Goal: Navigation & Orientation: Understand site structure

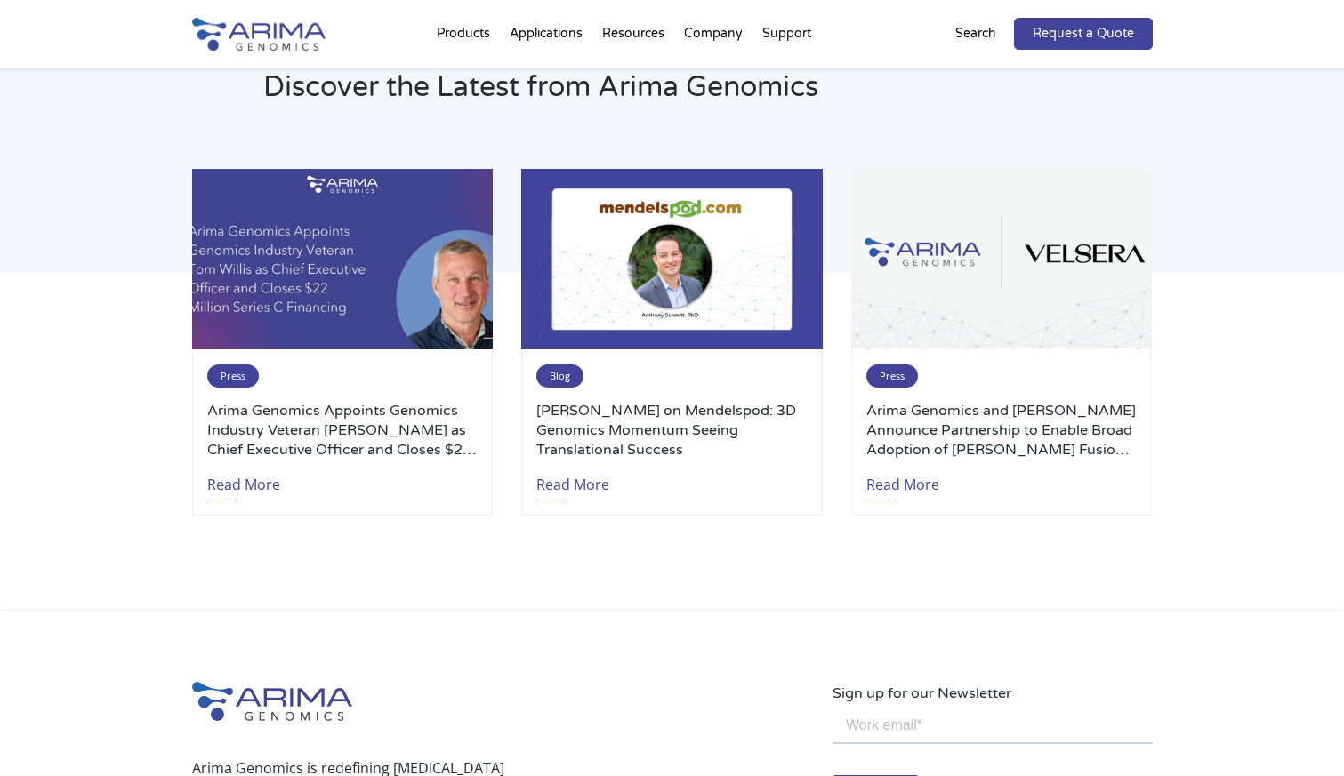
scroll to position [3786, 0]
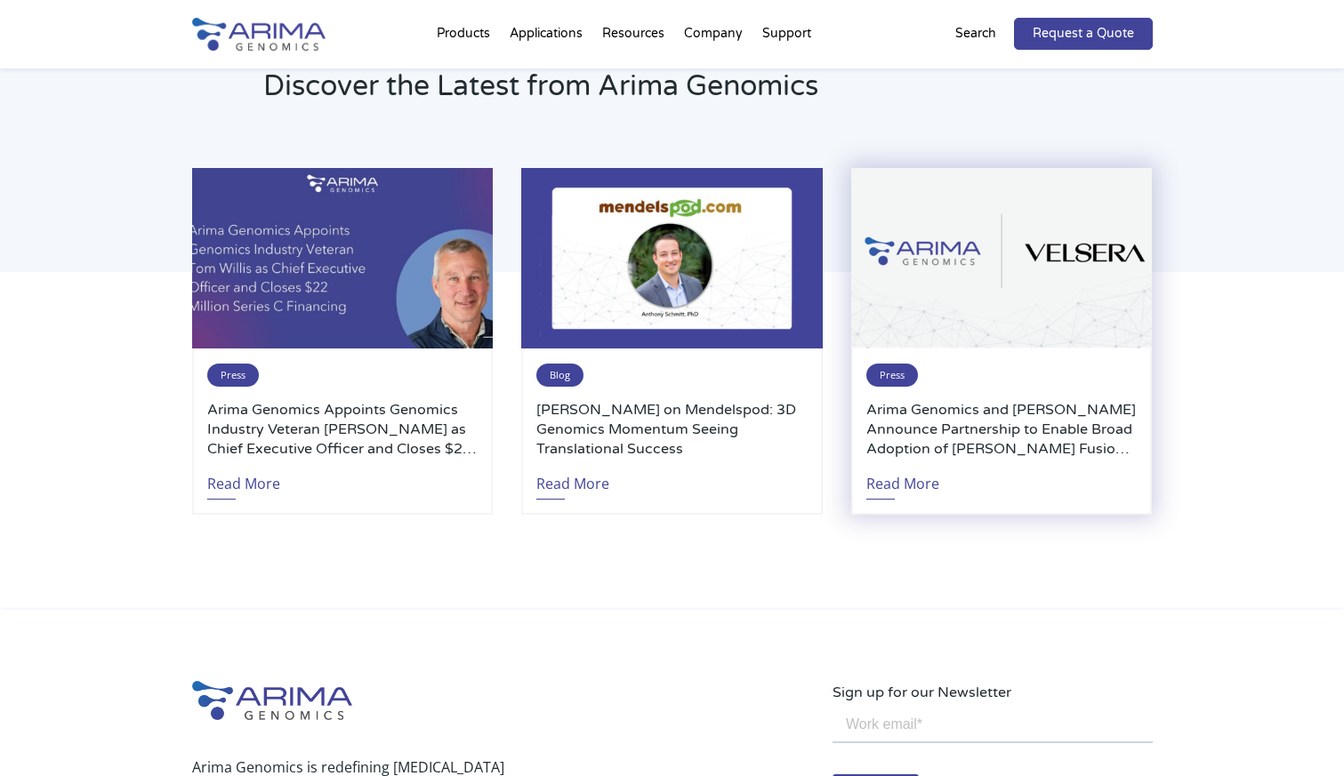
click at [949, 429] on h3 "Arima Genomics and Velsera Announce Partnership to Enable Broad Adoption of Ari…" at bounding box center [1001, 429] width 270 height 59
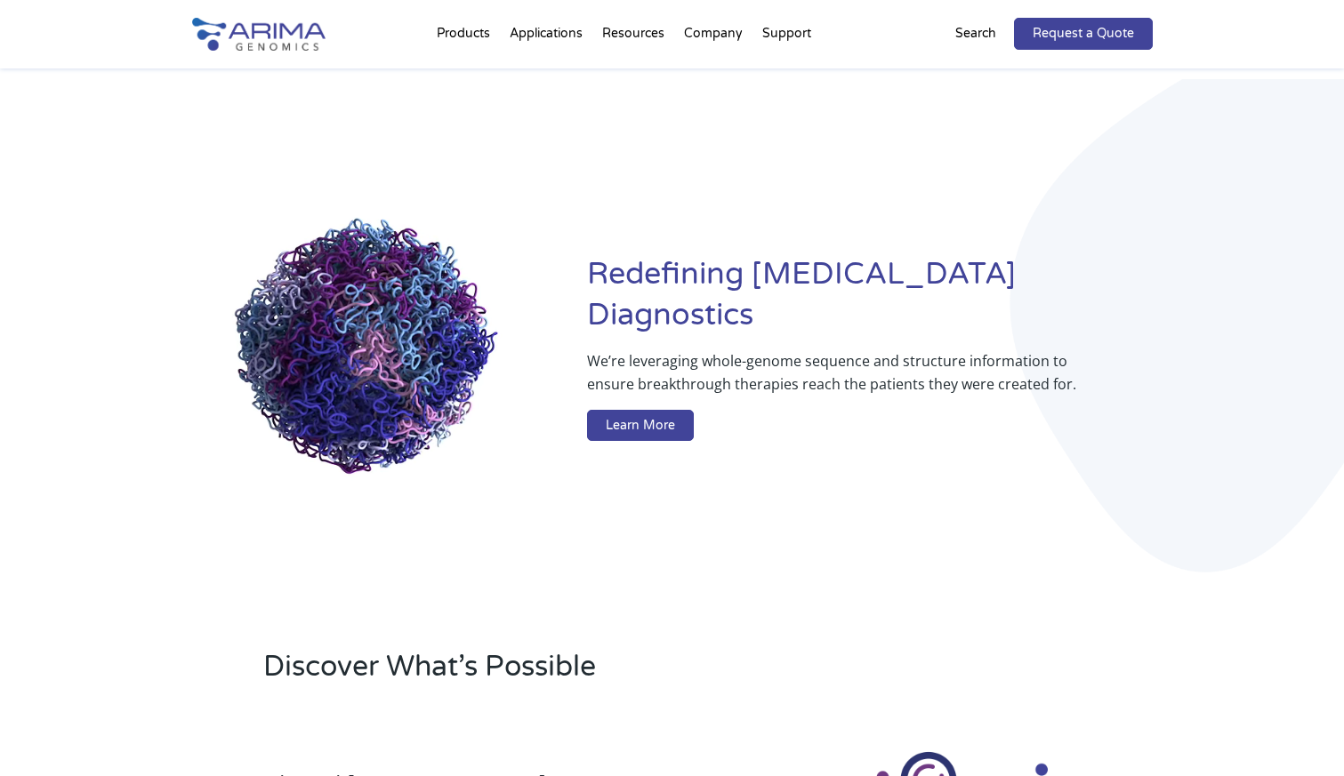
scroll to position [0, 0]
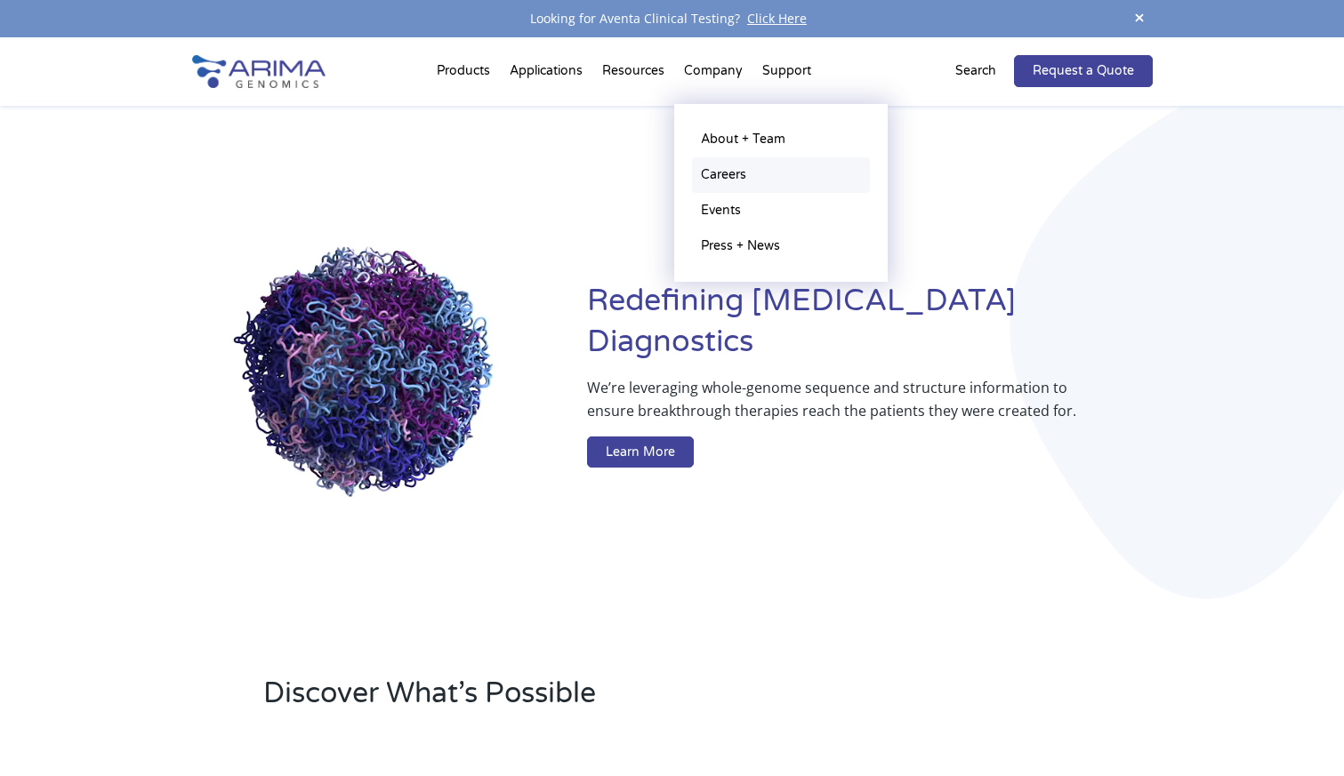
click at [731, 172] on link "Careers" at bounding box center [781, 175] width 178 height 36
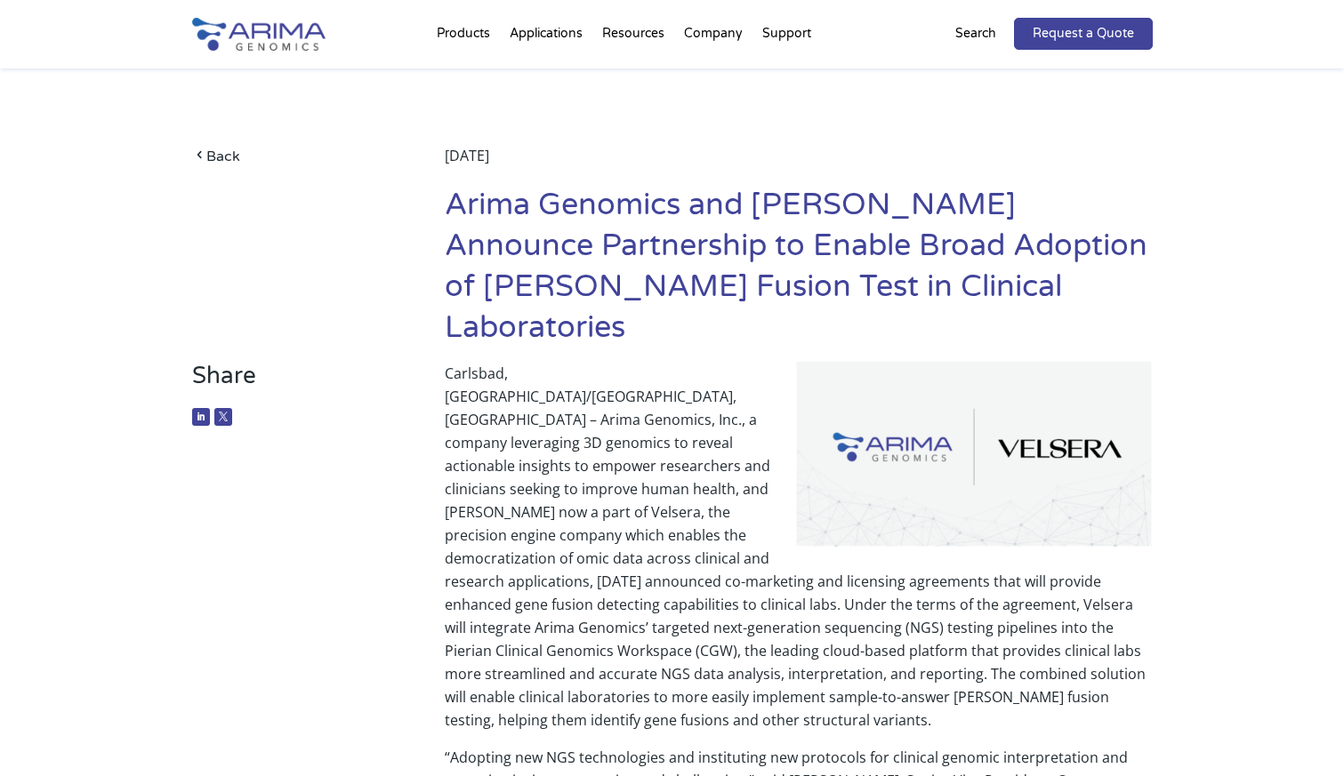
click at [949, 429] on img at bounding box center [974, 455] width 356 height 186
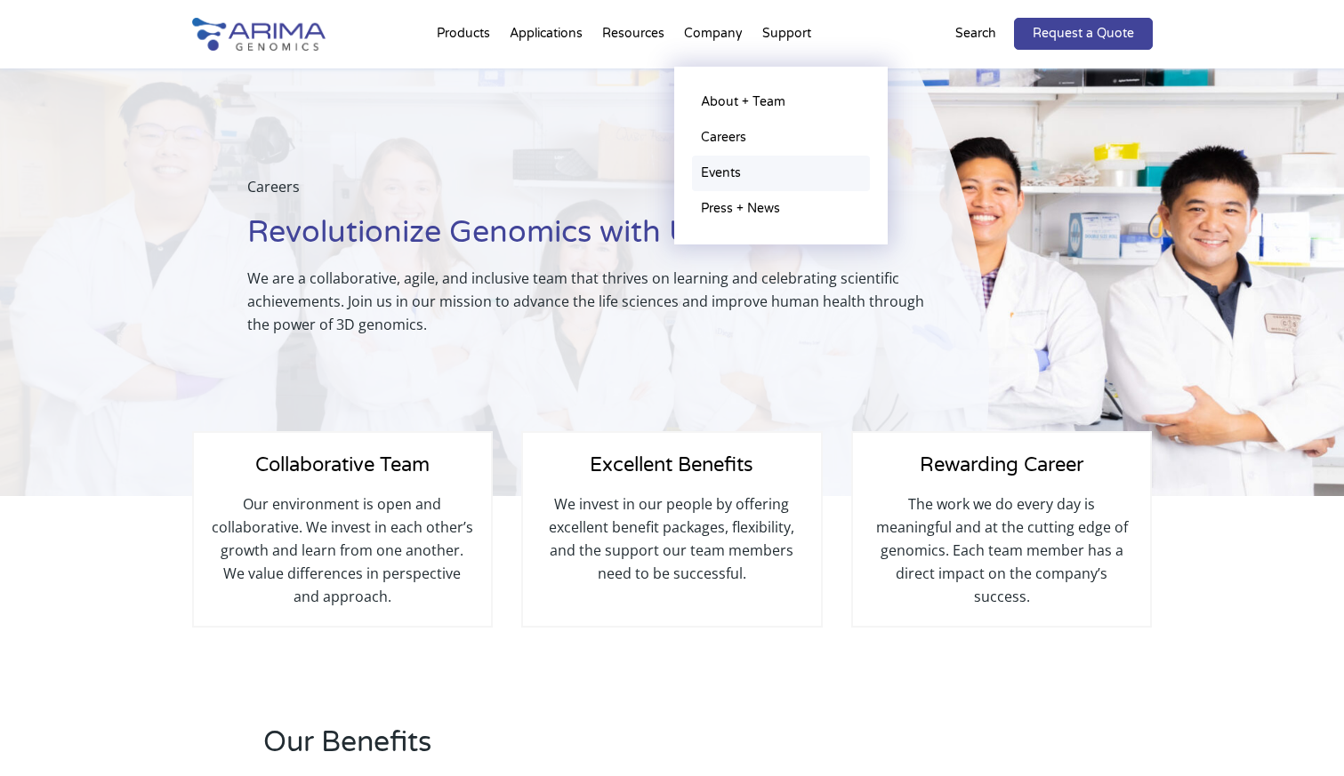
click at [738, 171] on link "Events" at bounding box center [781, 174] width 178 height 36
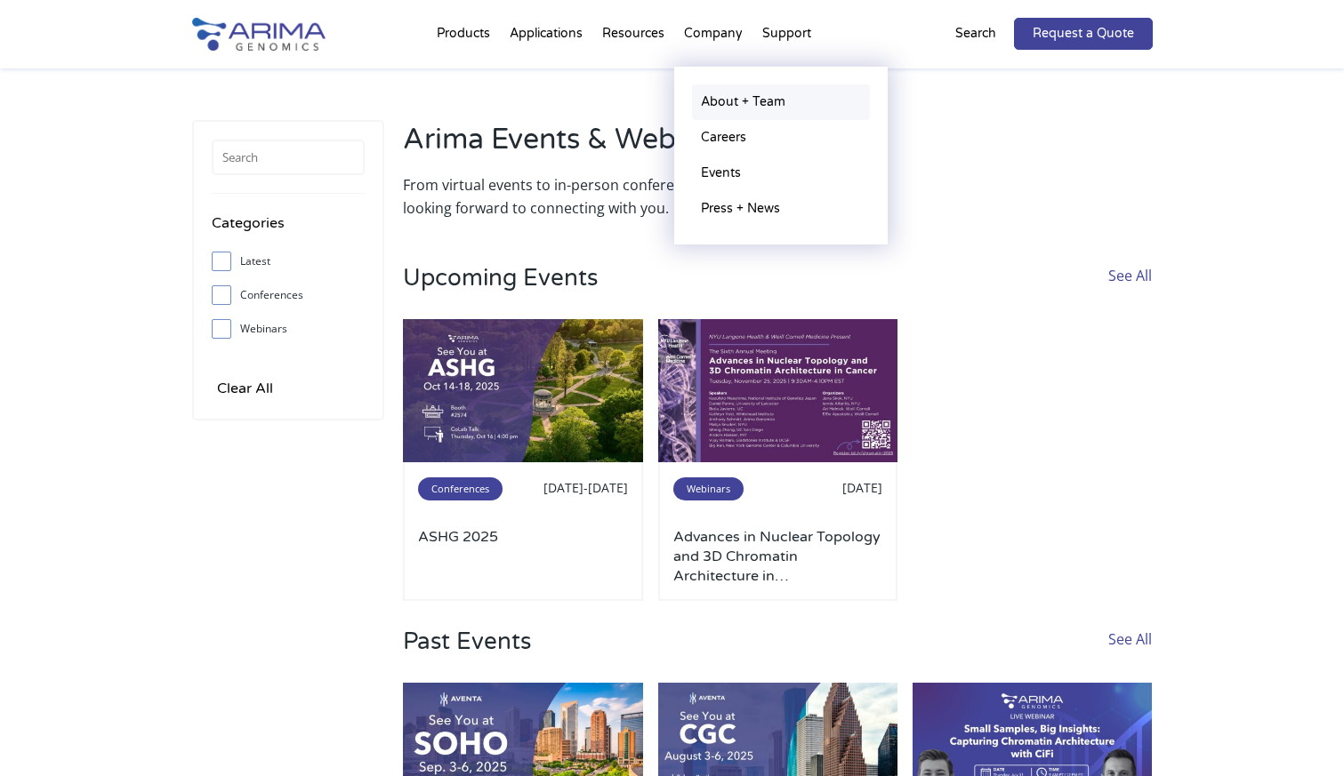
click at [726, 103] on link "About + Team" at bounding box center [781, 102] width 178 height 36
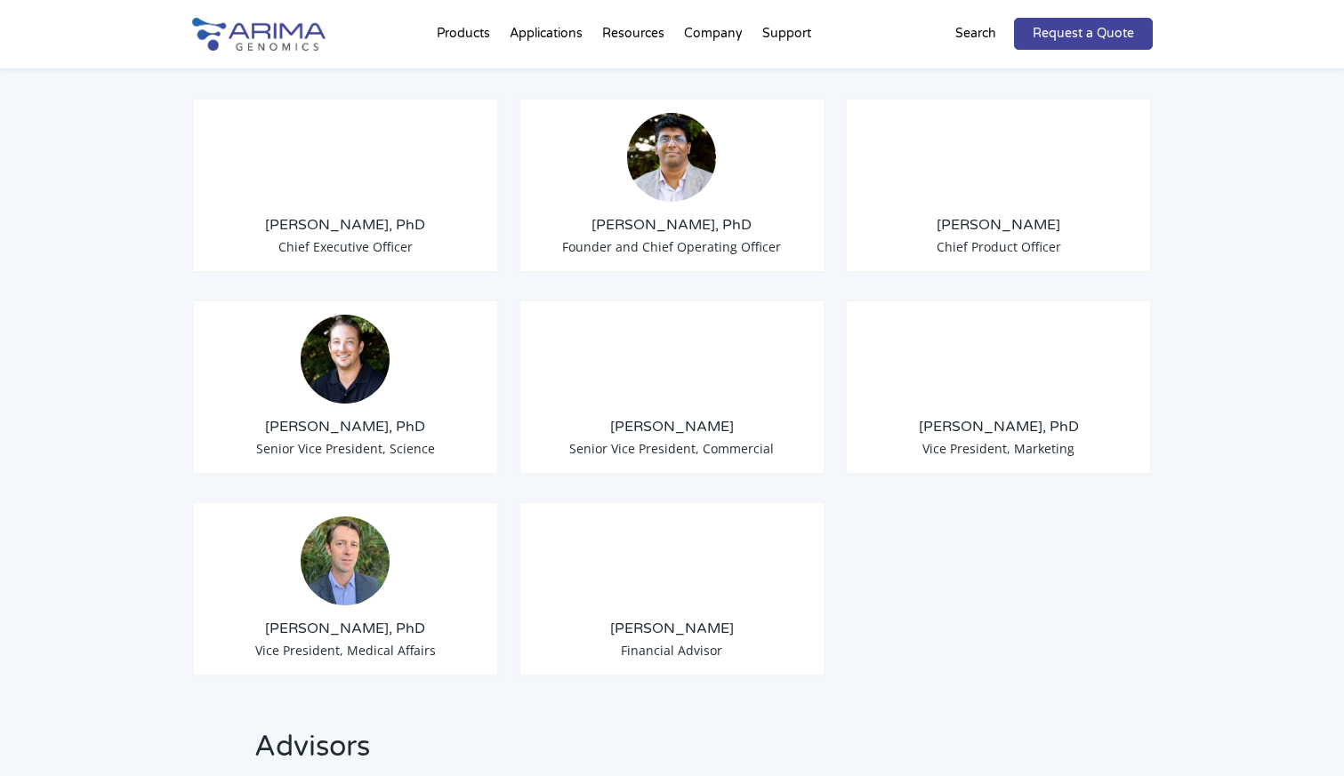
scroll to position [1437, 0]
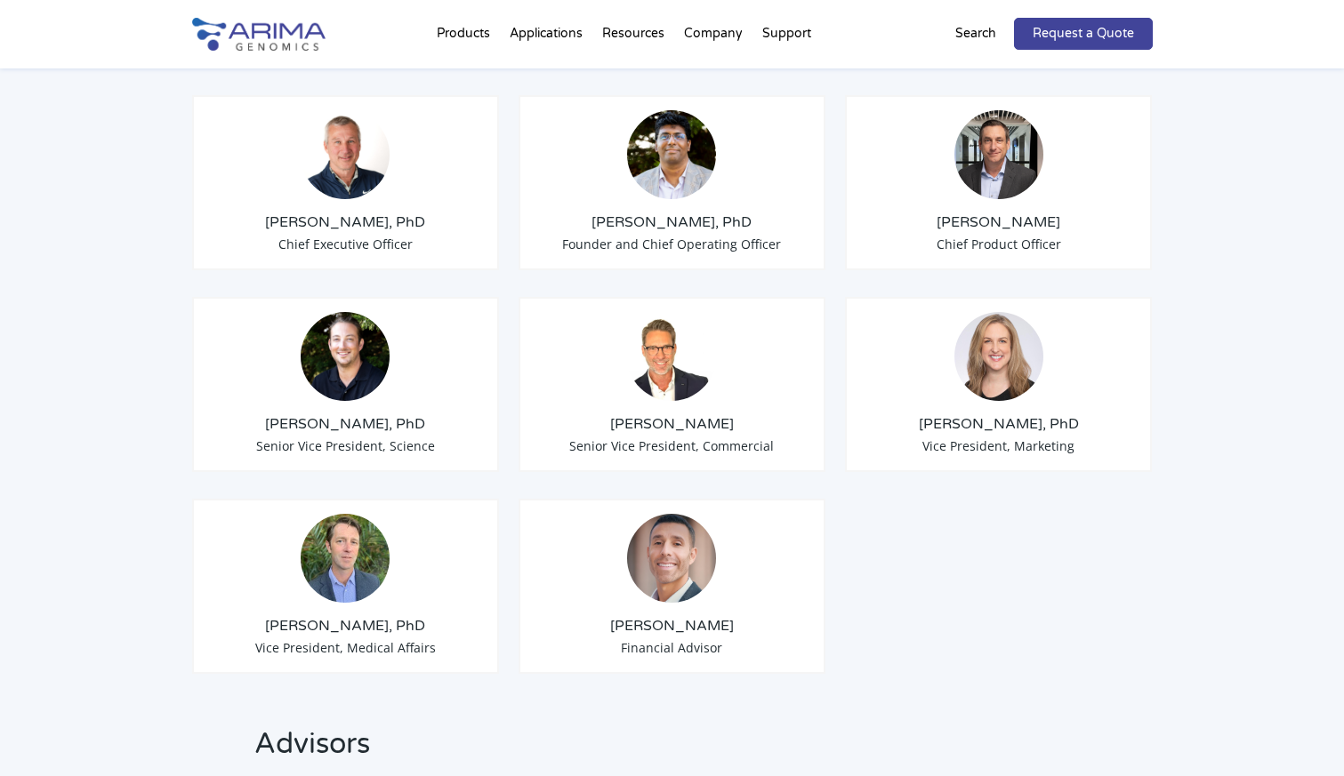
click at [995, 347] on img at bounding box center [998, 356] width 89 height 89
click at [1002, 434] on div "Erin Davis, PhD Vice President, Marketing" at bounding box center [999, 384] width 308 height 175
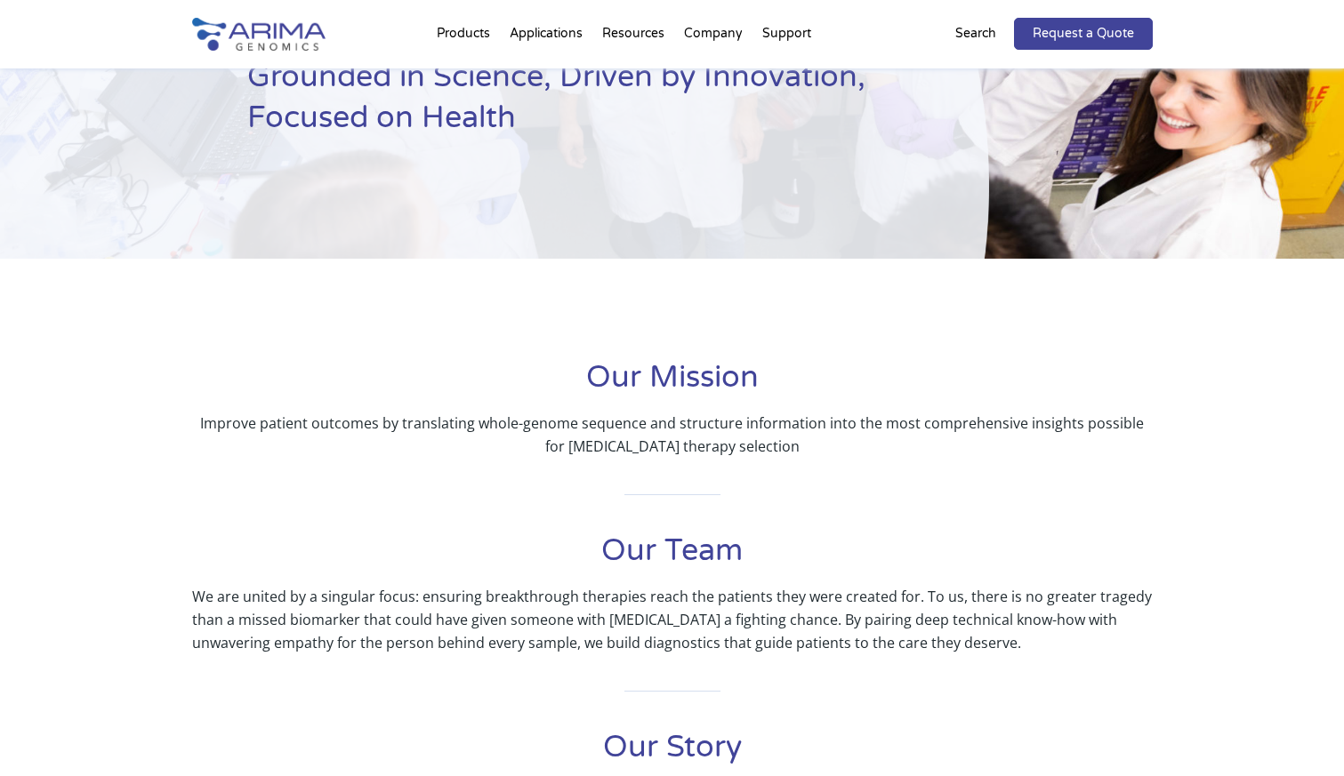
scroll to position [0, 0]
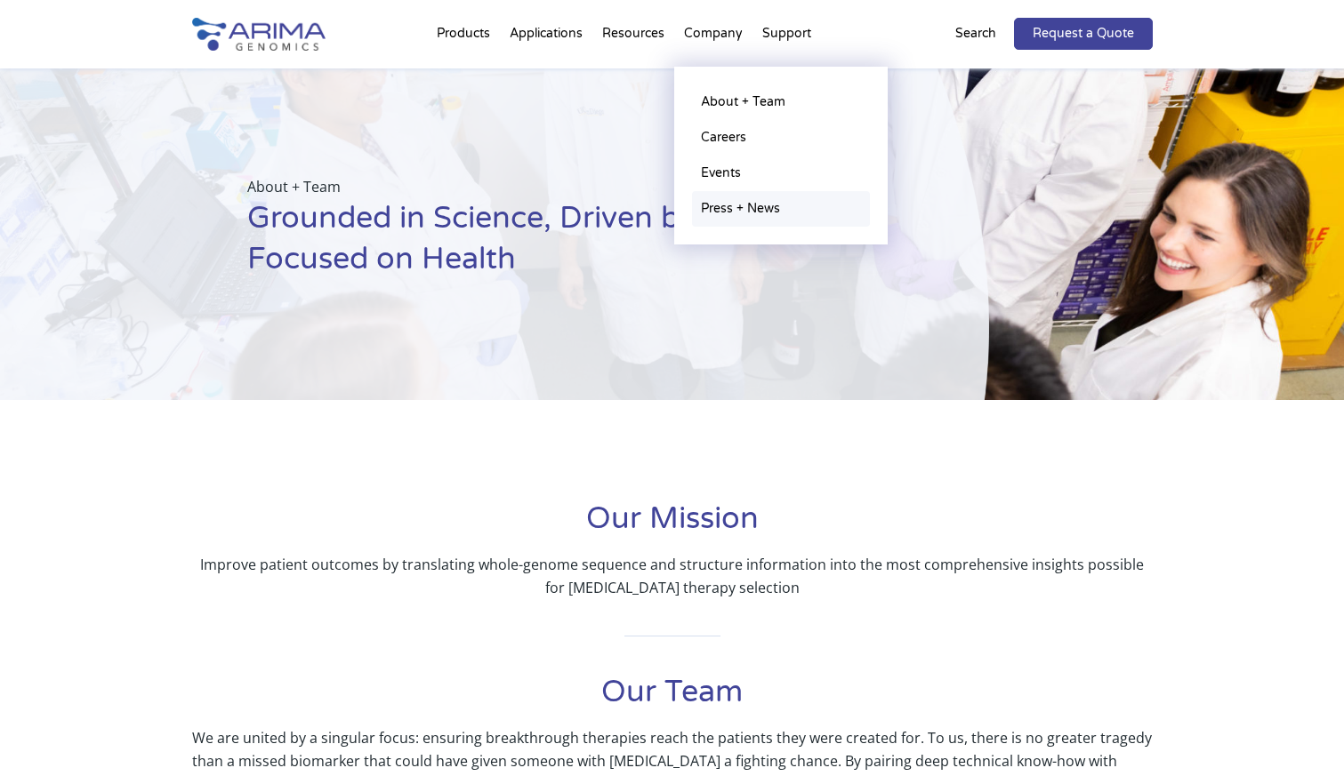
click at [784, 207] on link "Press + News" at bounding box center [781, 209] width 178 height 36
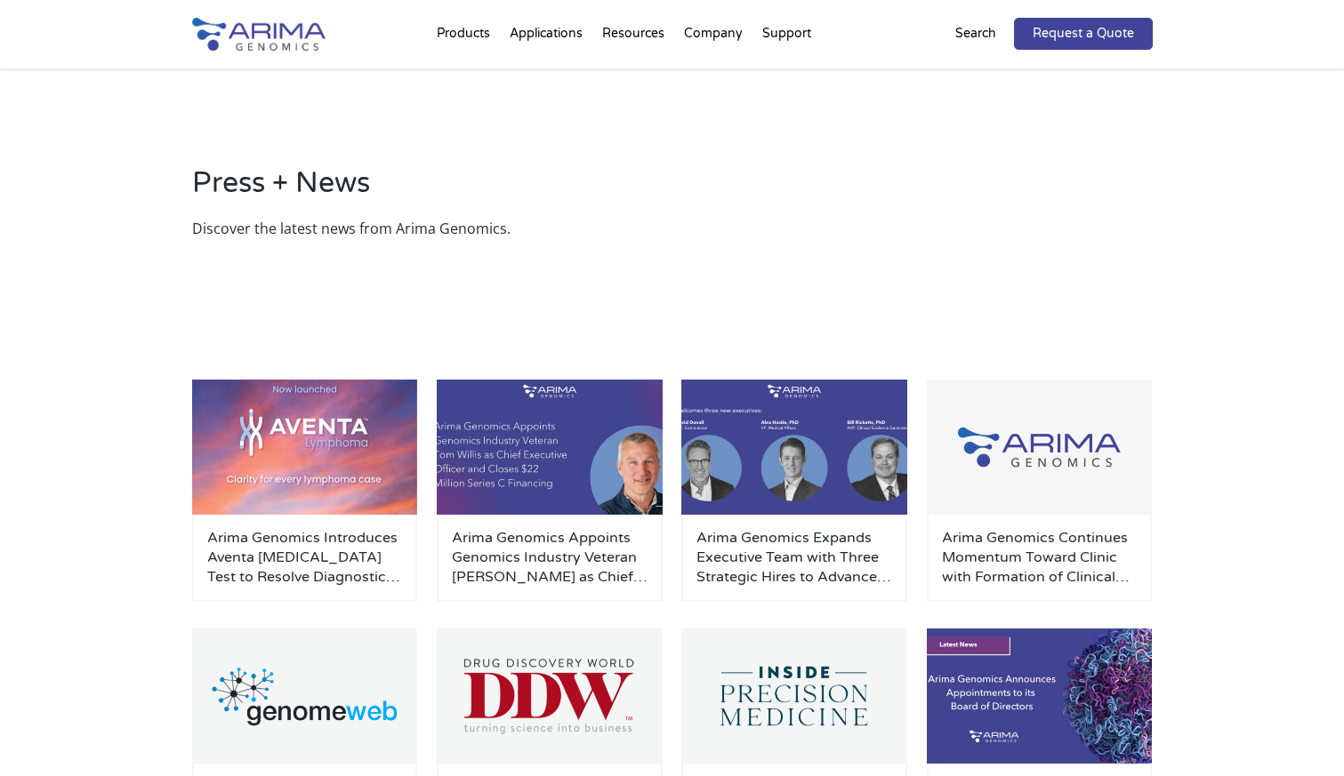
click at [666, 276] on div "Press + News Discover the latest news from Arima Genomics." at bounding box center [672, 201] width 1344 height 267
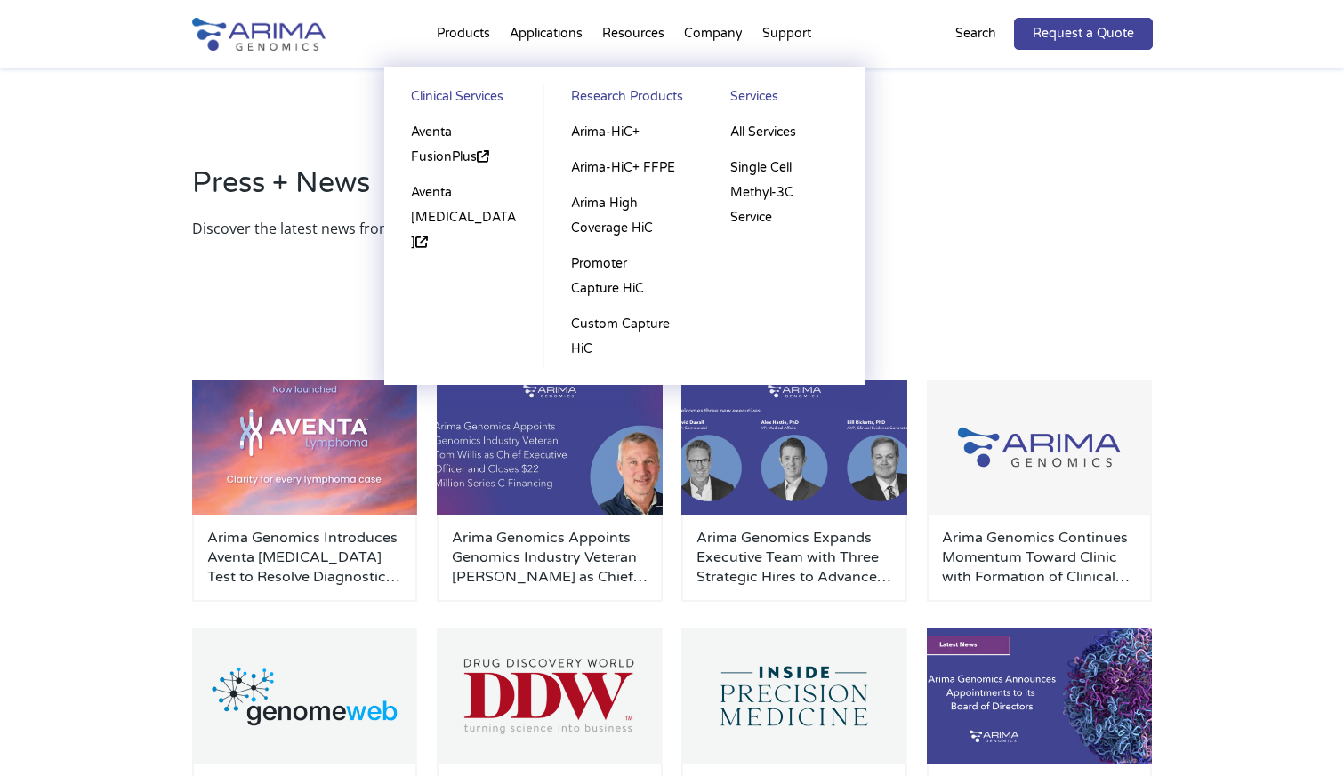
click at [456, 36] on li "Products Clinical Services Aventa FusionPlus Aventa Lymphoma Research Products …" at bounding box center [463, 37] width 73 height 60
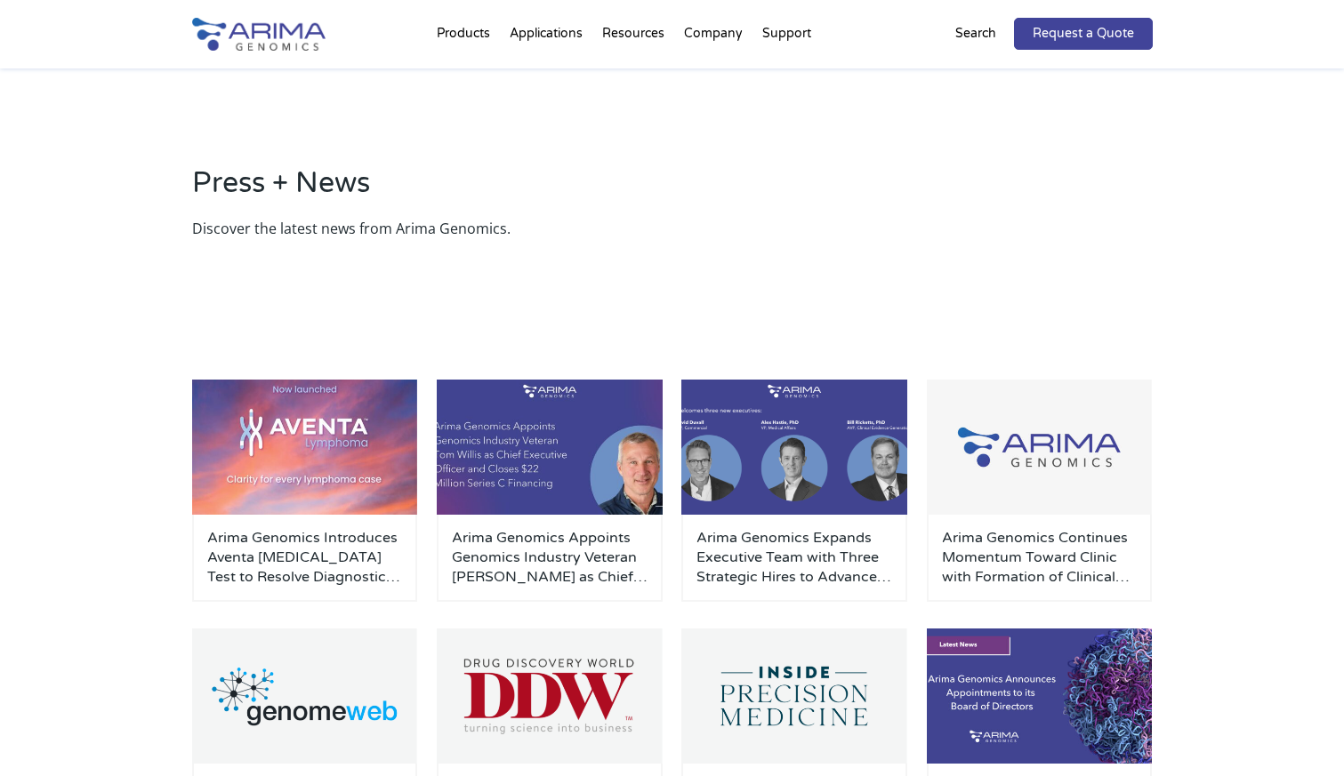
click at [269, 44] on img at bounding box center [258, 34] width 133 height 33
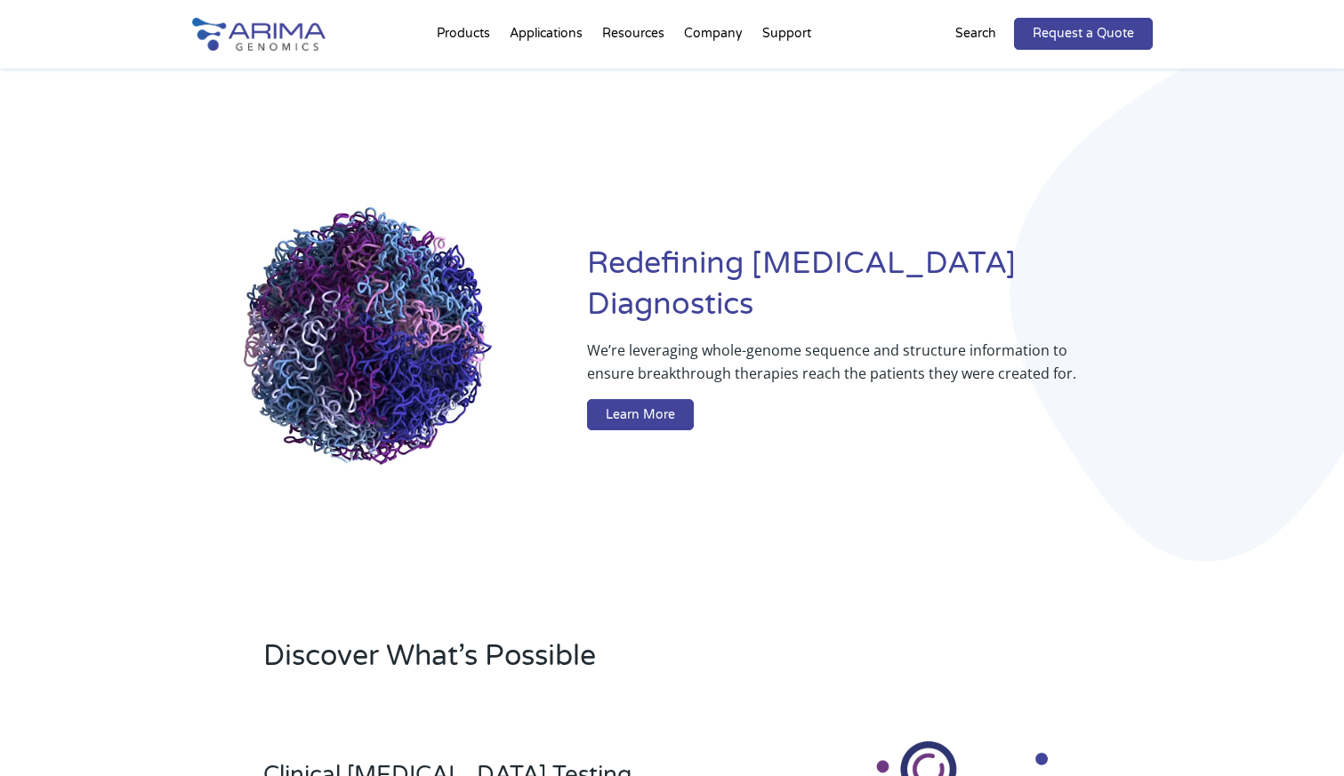
click at [788, 576] on div "Redefining [MEDICAL_DATA] Diagnostics We’re leveraging whole-genome sequence an…" at bounding box center [672, 340] width 960 height 545
